Goal: Information Seeking & Learning: Learn about a topic

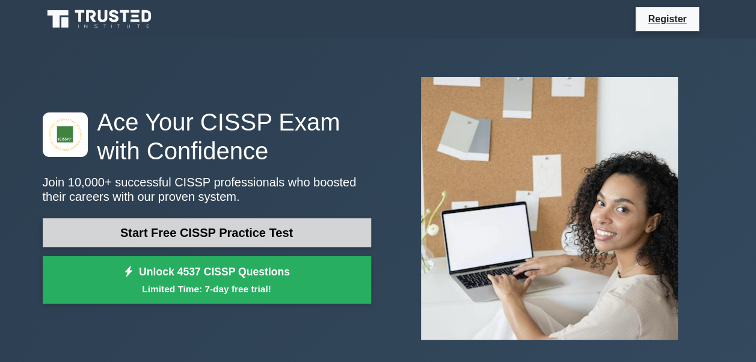
click at [238, 237] on link "Start Free CISSP Practice Test" at bounding box center [207, 232] width 328 height 29
click at [172, 231] on link "Start Free CISSP Practice Test" at bounding box center [207, 232] width 328 height 29
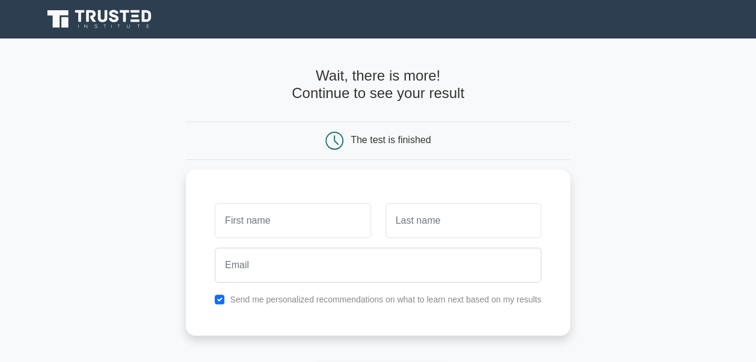
click at [335, 137] on icon at bounding box center [334, 141] width 18 height 18
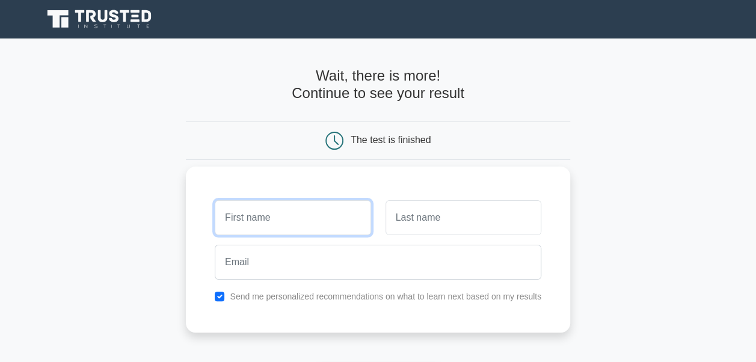
click at [285, 213] on input "text" at bounding box center [293, 217] width 156 height 35
type input "[PERSON_NAME]"
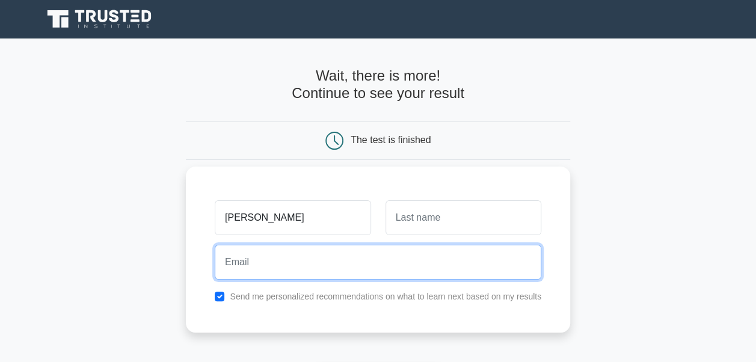
click at [253, 266] on input "email" at bounding box center [378, 262] width 326 height 35
type input "irina.aslanyan@am.gt.com"
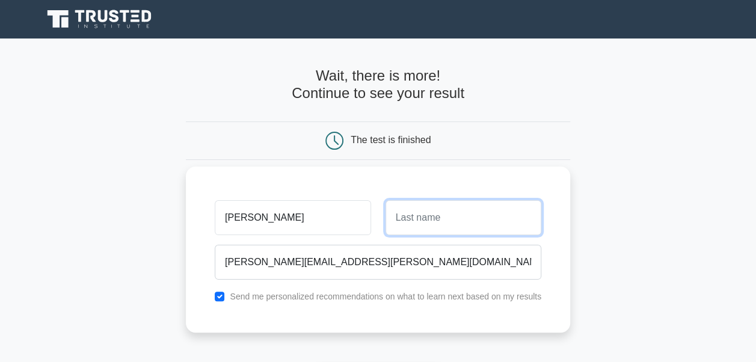
click at [411, 212] on input "text" at bounding box center [463, 217] width 156 height 35
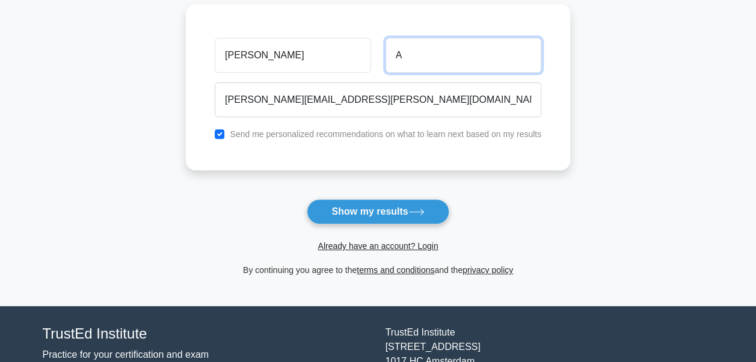
scroll to position [184, 0]
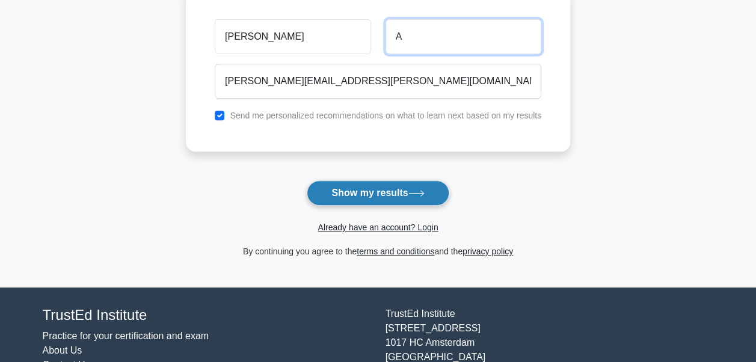
type input "A"
click at [395, 189] on button "Show my results" at bounding box center [378, 192] width 142 height 25
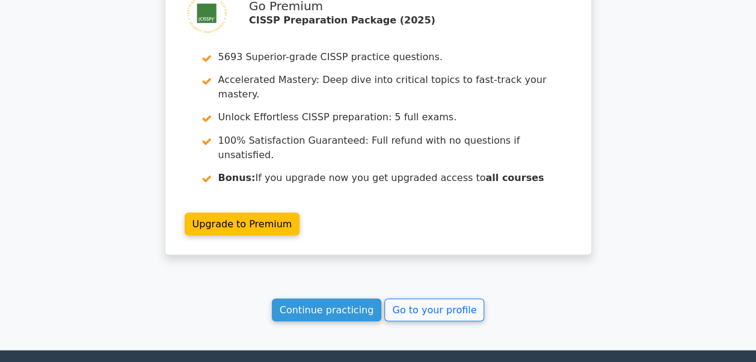
scroll to position [1065, 0]
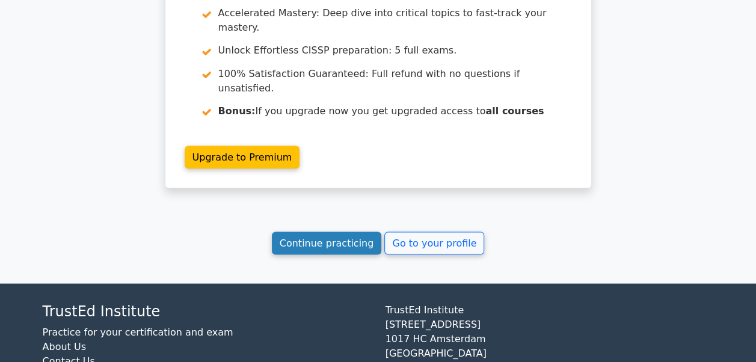
click at [341, 231] on link "Continue practicing" at bounding box center [327, 242] width 110 height 23
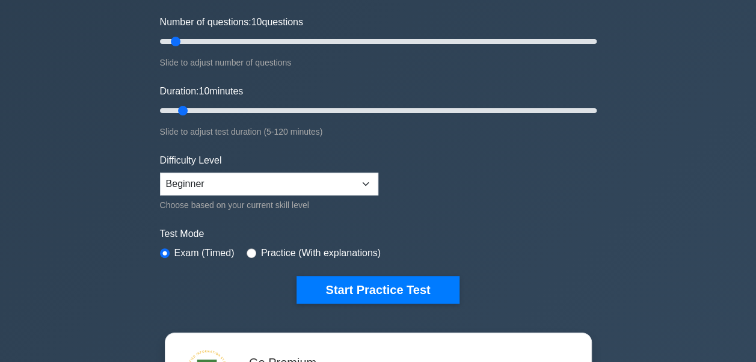
scroll to position [159, 0]
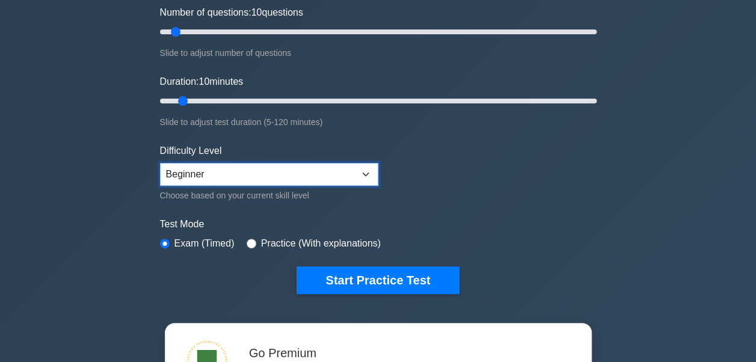
click at [363, 171] on select "Beginner Intermediate Expert" at bounding box center [269, 174] width 218 height 23
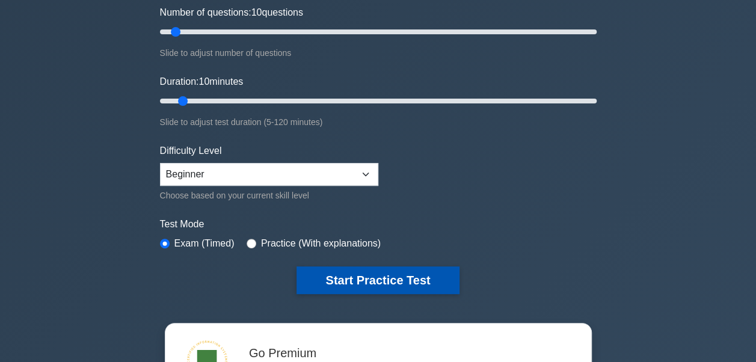
click at [365, 281] on button "Start Practice Test" at bounding box center [377, 280] width 162 height 28
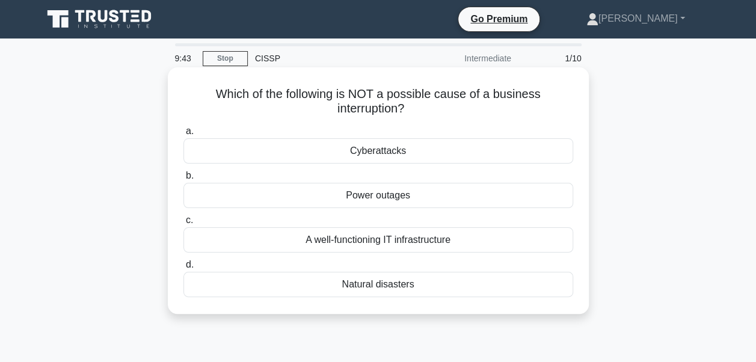
click at [284, 240] on div "A well-functioning IT infrastructure" at bounding box center [378, 239] width 390 height 25
click at [183, 224] on input "c. A well-functioning IT infrastructure" at bounding box center [183, 220] width 0 height 8
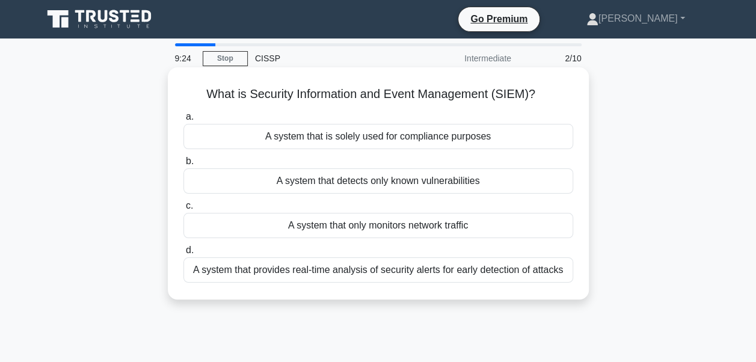
click at [272, 275] on div "A system that provides real-time analysis of security alerts for early detectio…" at bounding box center [378, 269] width 390 height 25
click at [183, 254] on input "d. A system that provides real-time analysis of security alerts for early detec…" at bounding box center [183, 250] width 0 height 8
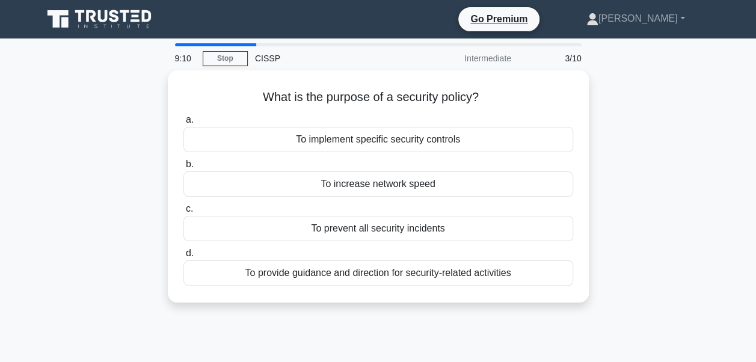
click at [272, 275] on div "To provide guidance and direction for security-related activities" at bounding box center [378, 272] width 390 height 25
click at [183, 257] on input "d. To provide guidance and direction for security-related activities" at bounding box center [183, 253] width 0 height 8
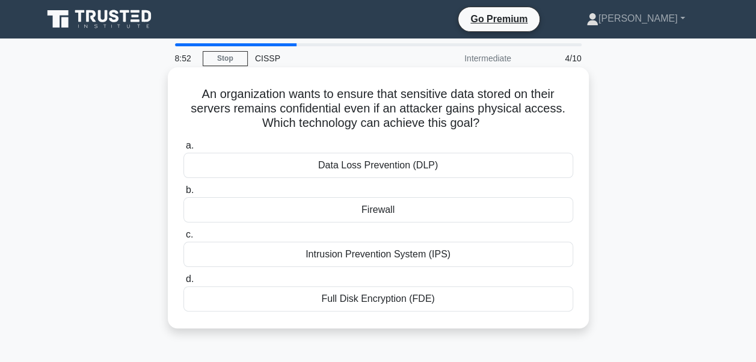
click at [317, 298] on div "Full Disk Encryption (FDE)" at bounding box center [378, 298] width 390 height 25
click at [183, 283] on input "d. Full Disk Encryption (FDE)" at bounding box center [183, 279] width 0 height 8
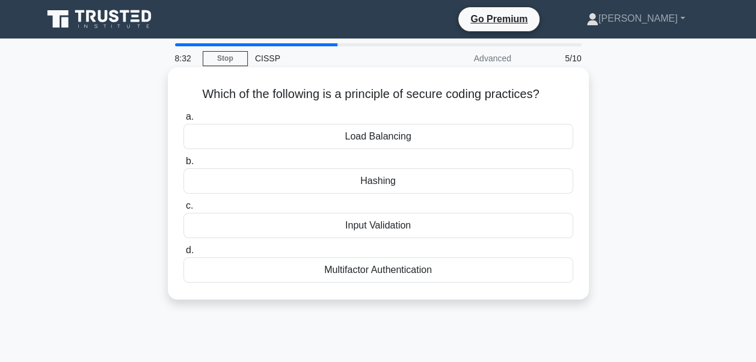
click at [388, 226] on div "Input Validation" at bounding box center [378, 225] width 390 height 25
click at [183, 210] on input "c. Input Validation" at bounding box center [183, 206] width 0 height 8
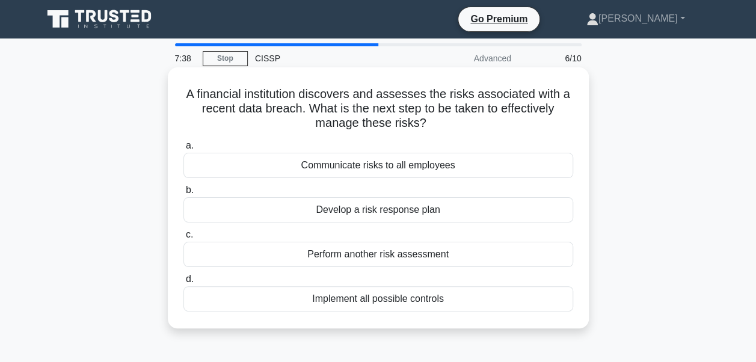
click at [397, 171] on div "Communicate risks to all employees" at bounding box center [378, 165] width 390 height 25
click at [183, 150] on input "a. Communicate risks to all employees" at bounding box center [183, 146] width 0 height 8
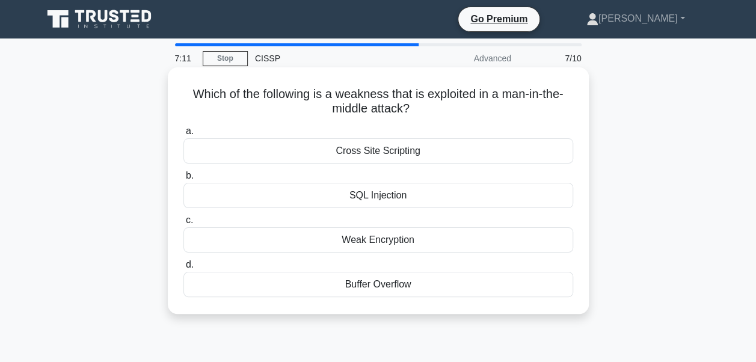
click at [376, 198] on div "SQL Injection" at bounding box center [378, 195] width 390 height 25
click at [183, 180] on input "b. SQL Injection" at bounding box center [183, 176] width 0 height 8
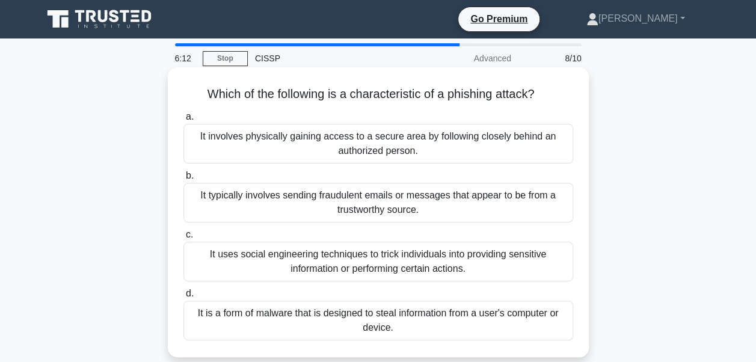
click at [340, 211] on div "It typically involves sending fraudulent emails or messages that appear to be f…" at bounding box center [378, 203] width 390 height 40
click at [183, 180] on input "b. It typically involves sending fraudulent emails or messages that appear to b…" at bounding box center [183, 176] width 0 height 8
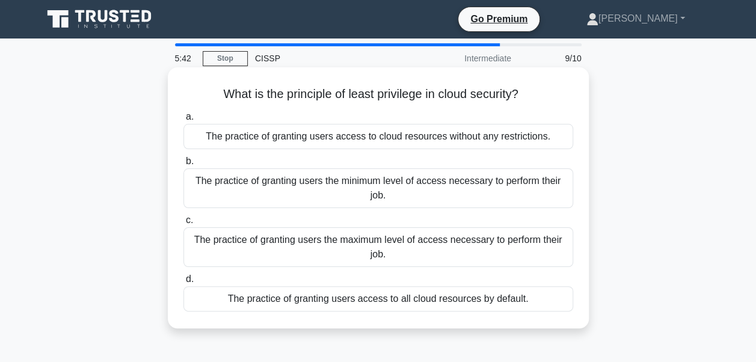
click at [381, 186] on div "The practice of granting users the minimum level of access necessary to perform…" at bounding box center [378, 188] width 390 height 40
click at [183, 165] on input "b. The practice of granting users the minimum level of access necessary to perf…" at bounding box center [183, 162] width 0 height 8
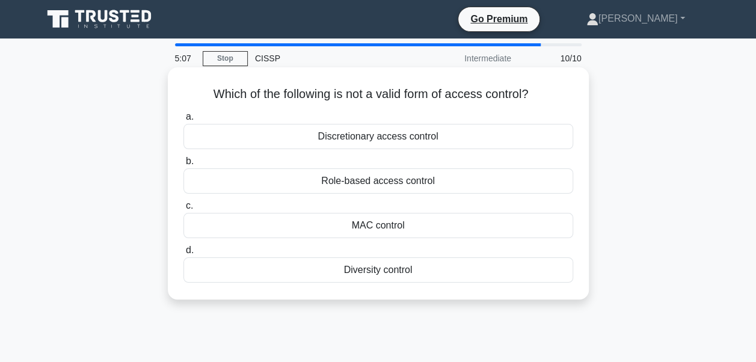
click at [358, 271] on div "Diversity control" at bounding box center [378, 269] width 390 height 25
click at [183, 254] on input "d. Diversity control" at bounding box center [183, 250] width 0 height 8
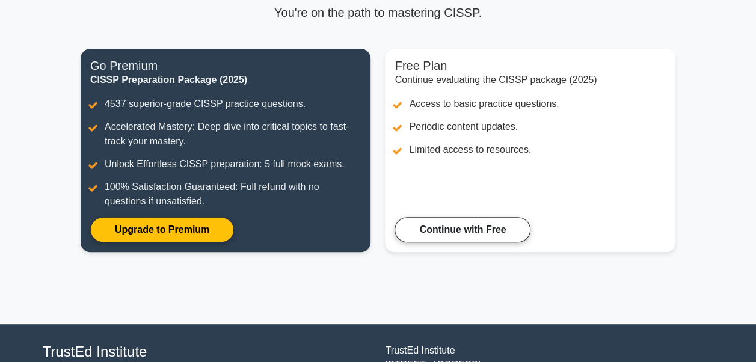
scroll to position [115, 0]
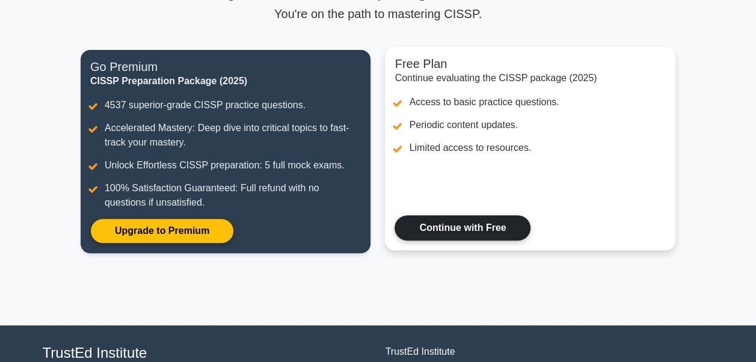
click at [489, 230] on link "Continue with Free" at bounding box center [462, 227] width 136 height 25
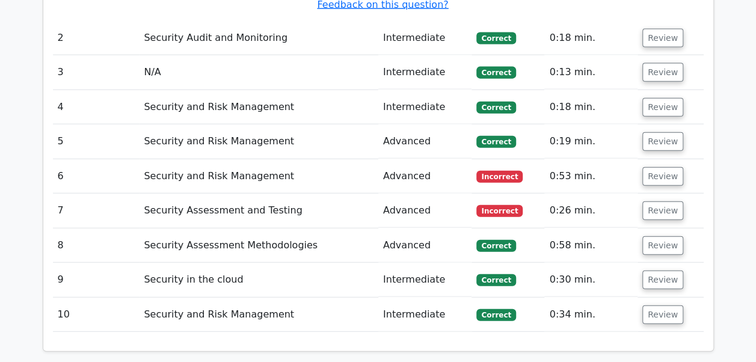
scroll to position [1362, 0]
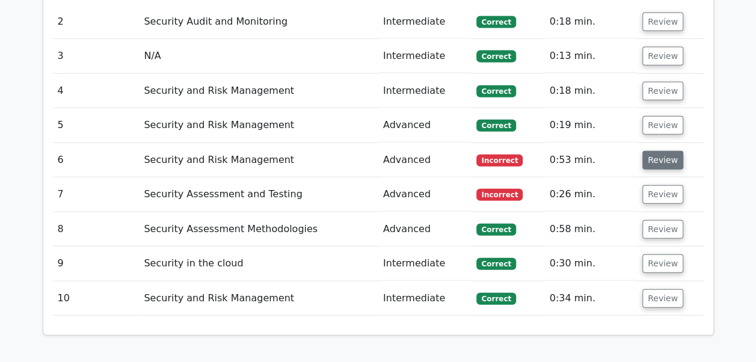
click at [658, 151] on button "Review" at bounding box center [662, 160] width 41 height 19
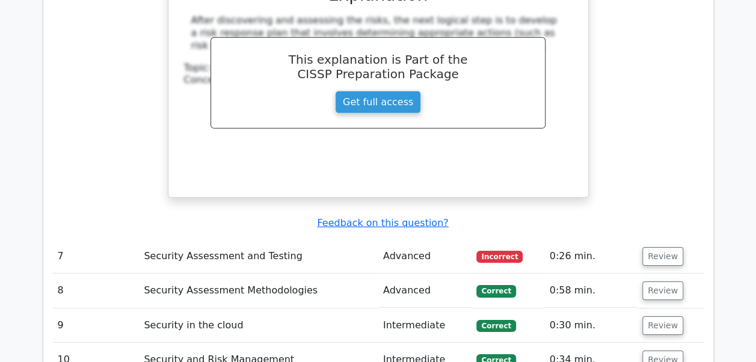
scroll to position [1929, 0]
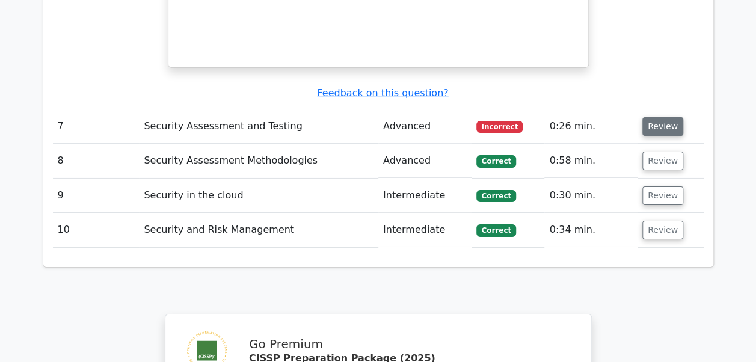
click at [659, 117] on button "Review" at bounding box center [662, 126] width 41 height 19
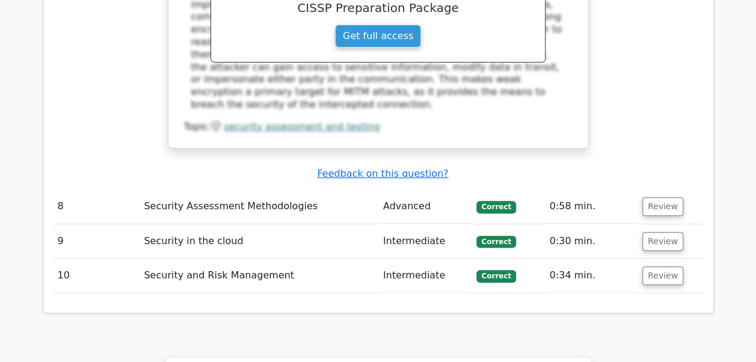
scroll to position [2399, 0]
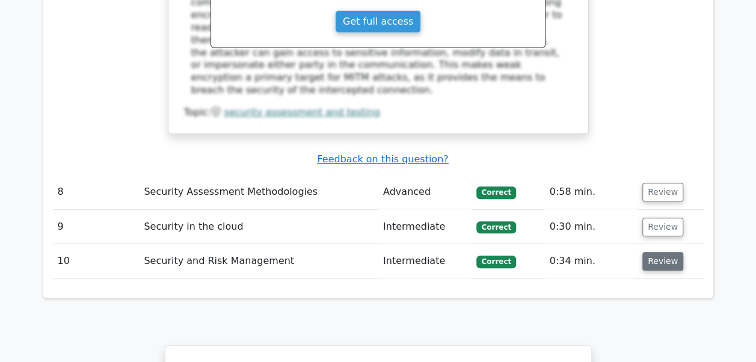
click at [654, 252] on button "Review" at bounding box center [662, 261] width 41 height 19
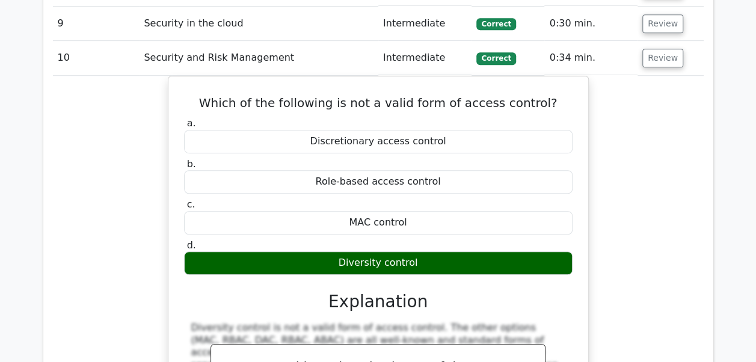
scroll to position [2614, 0]
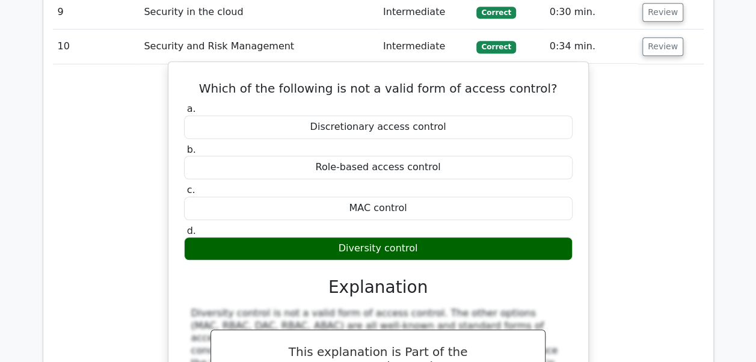
click at [402, 277] on h3 "Explanation" at bounding box center [378, 287] width 374 height 20
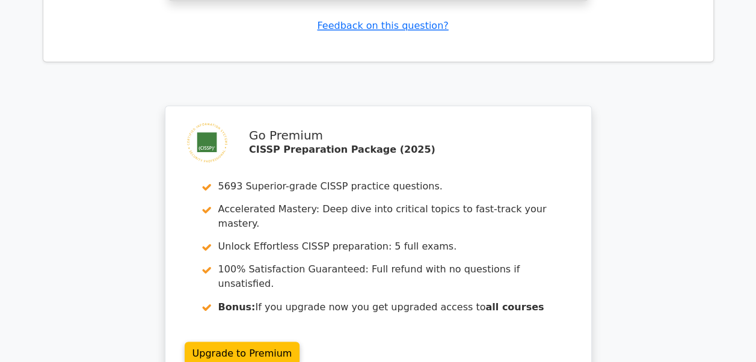
scroll to position [3290, 0]
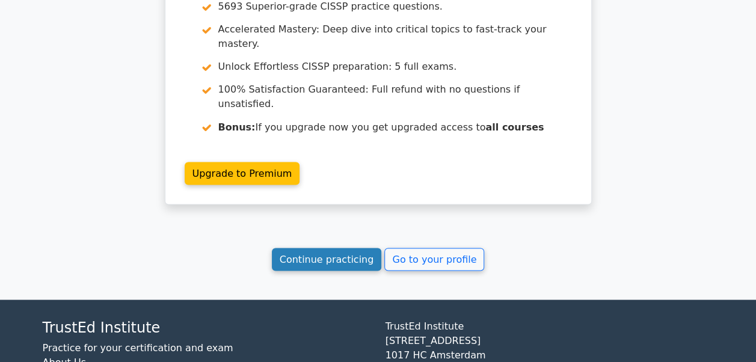
click at [364, 248] on link "Continue practicing" at bounding box center [327, 259] width 110 height 23
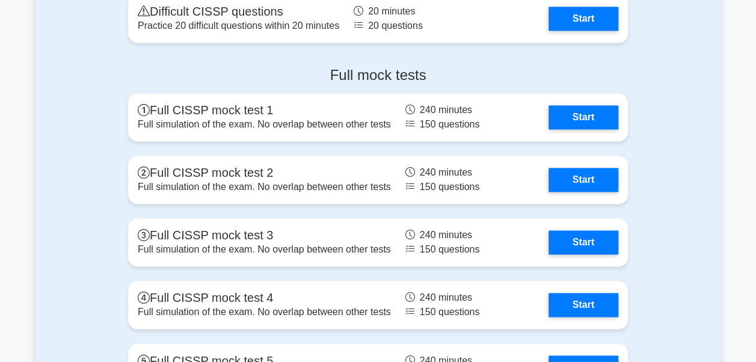
scroll to position [3061, 0]
